Goal: Check status: Check status

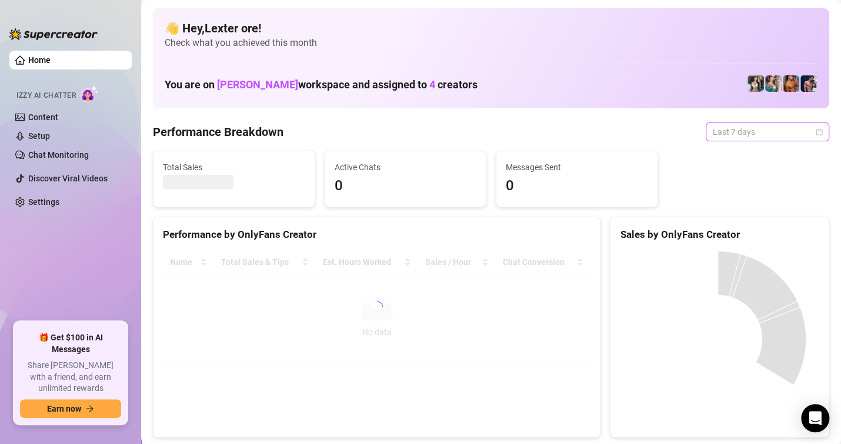
click at [729, 131] on span "Last 7 days" at bounding box center [767, 132] width 109 height 18
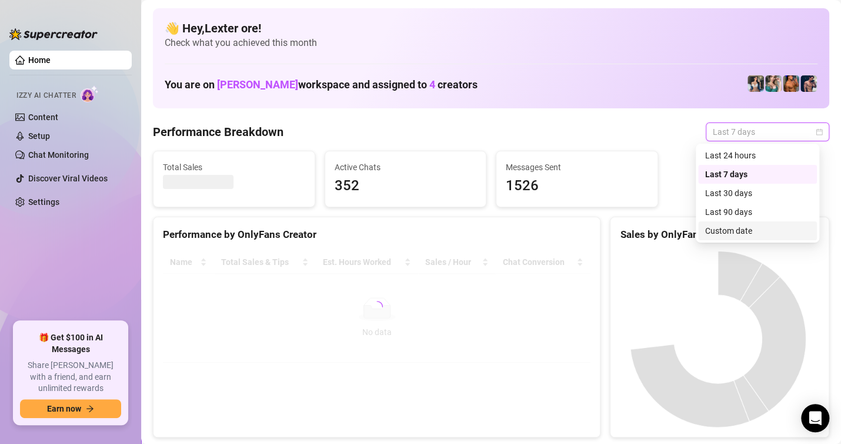
click at [720, 232] on div "Custom date" at bounding box center [757, 230] width 105 height 13
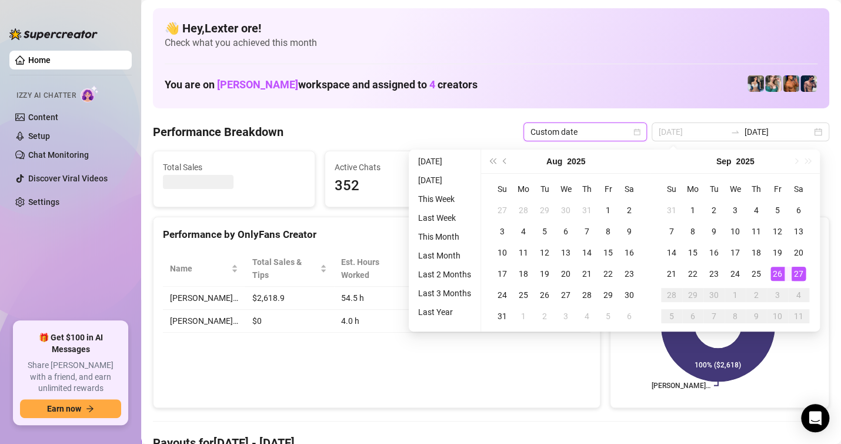
type input "[DATE]"
click at [781, 274] on div "26" at bounding box center [778, 273] width 14 height 14
click at [780, 274] on div "26" at bounding box center [778, 273] width 14 height 14
type input "[DATE]"
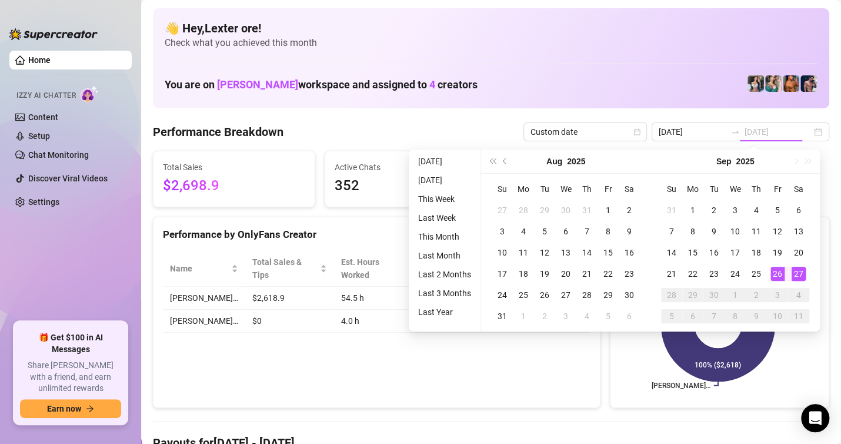
type input "[DATE]"
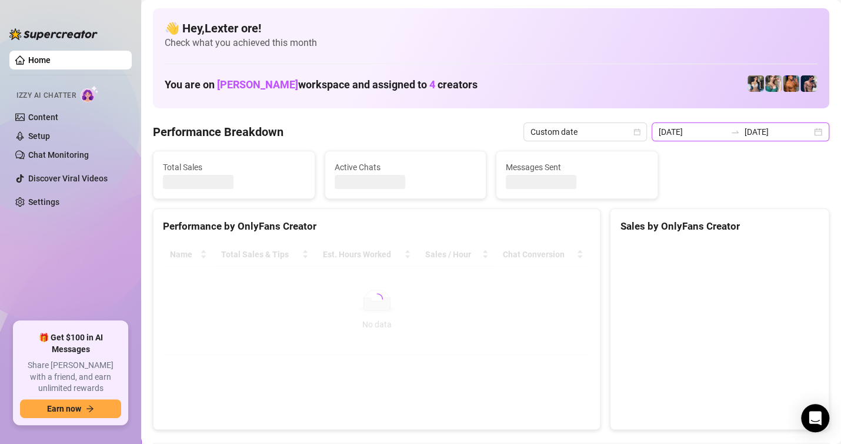
click at [698, 133] on input "[DATE]" at bounding box center [692, 131] width 67 height 13
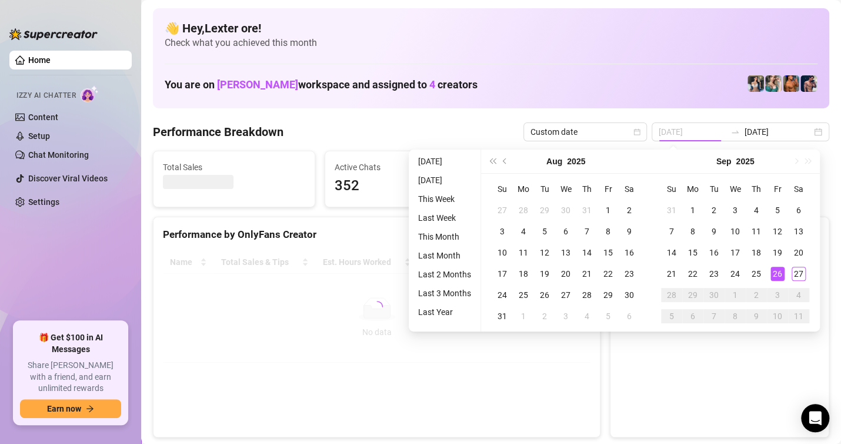
click at [779, 275] on div "26" at bounding box center [778, 273] width 14 height 14
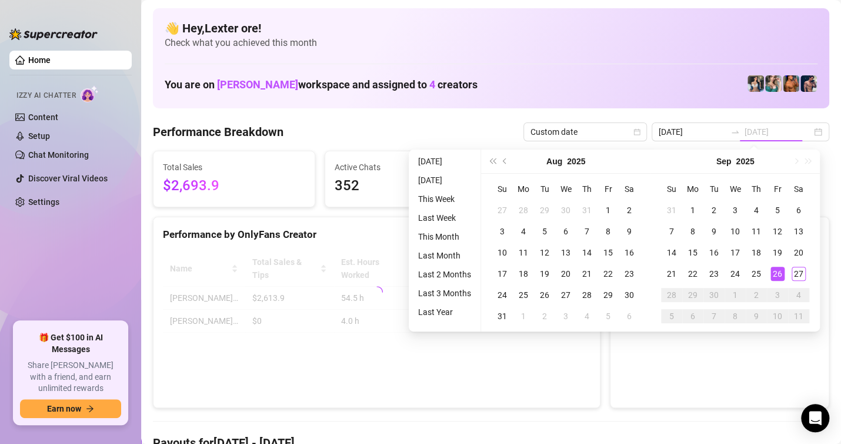
click at [779, 275] on div "26" at bounding box center [778, 273] width 14 height 14
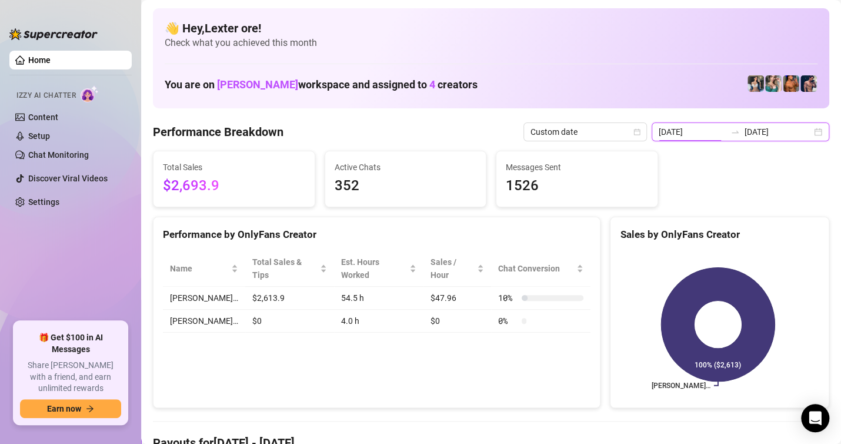
click at [686, 127] on input "[DATE]" at bounding box center [692, 131] width 67 height 13
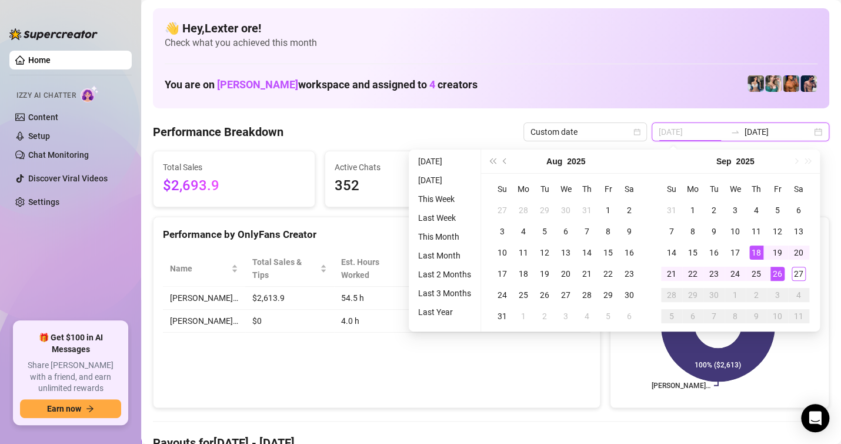
type input "[DATE]"
click at [776, 273] on div "26" at bounding box center [778, 273] width 14 height 14
click at [776, 274] on div "26" at bounding box center [778, 273] width 14 height 14
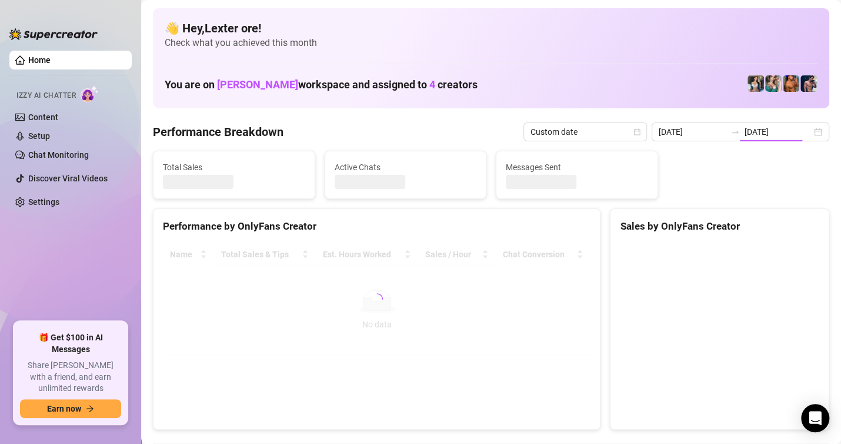
type input "[DATE]"
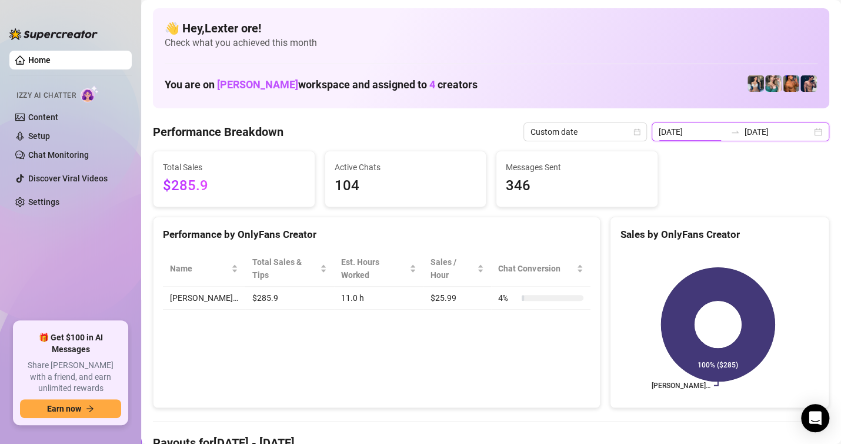
click at [686, 135] on input "[DATE]" at bounding box center [692, 131] width 67 height 13
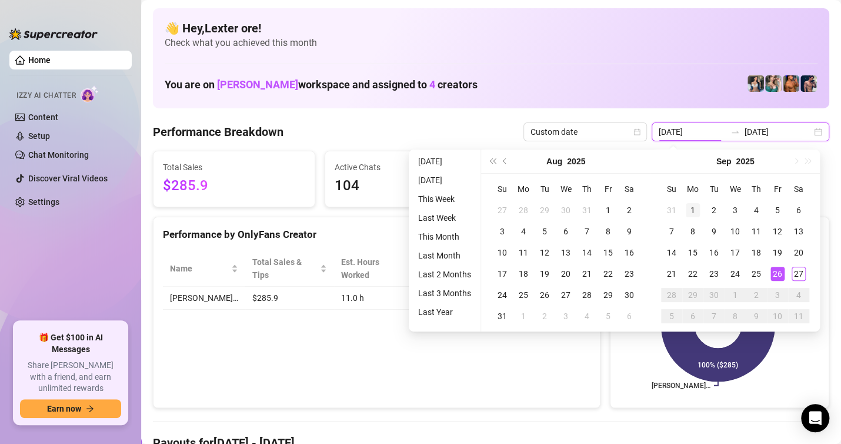
type input "[DATE]"
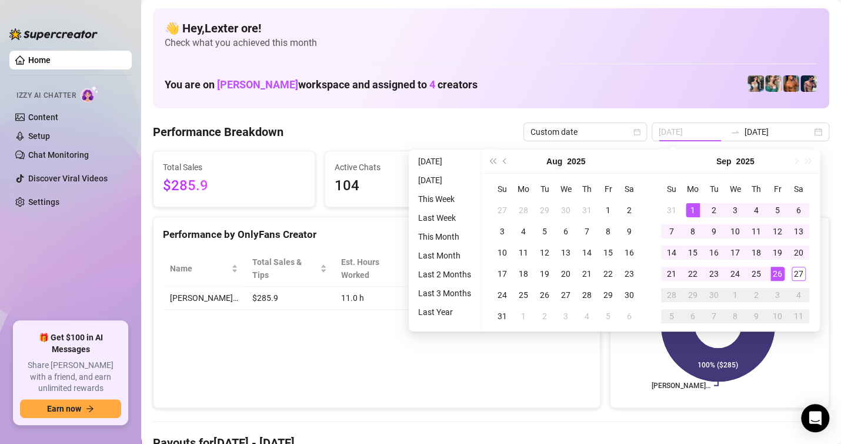
click at [689, 210] on div "1" at bounding box center [693, 210] width 14 height 14
type input "[DATE]"
click at [802, 278] on div "27" at bounding box center [799, 273] width 14 height 14
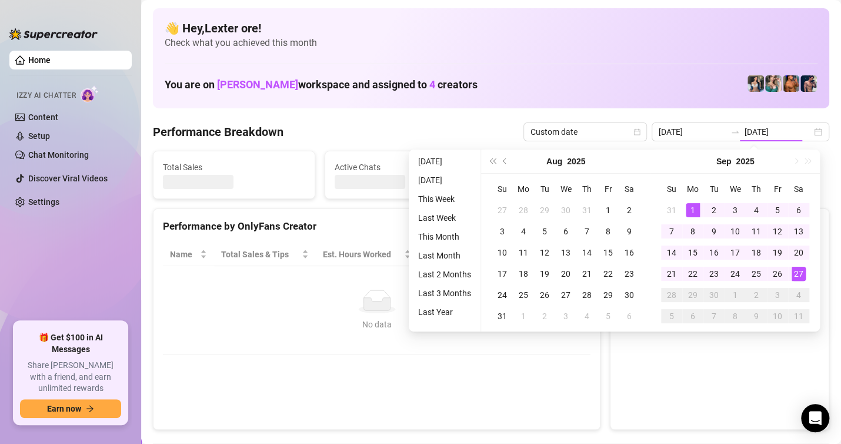
type input "[DATE]"
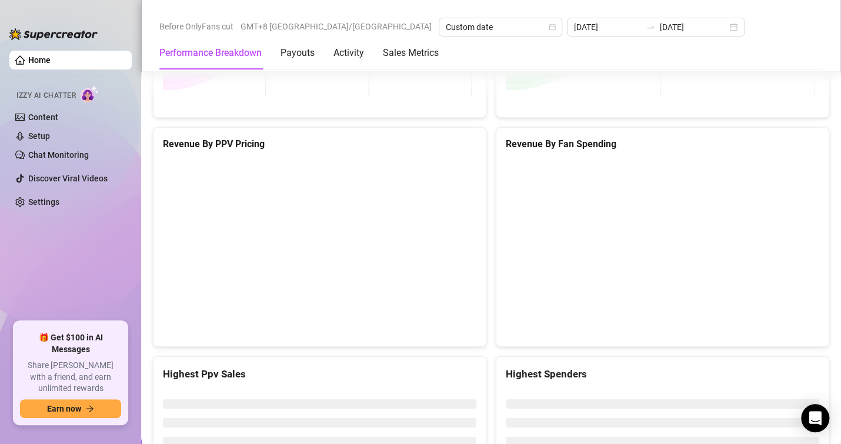
scroll to position [1859, 0]
